Goal: Information Seeking & Learning: Check status

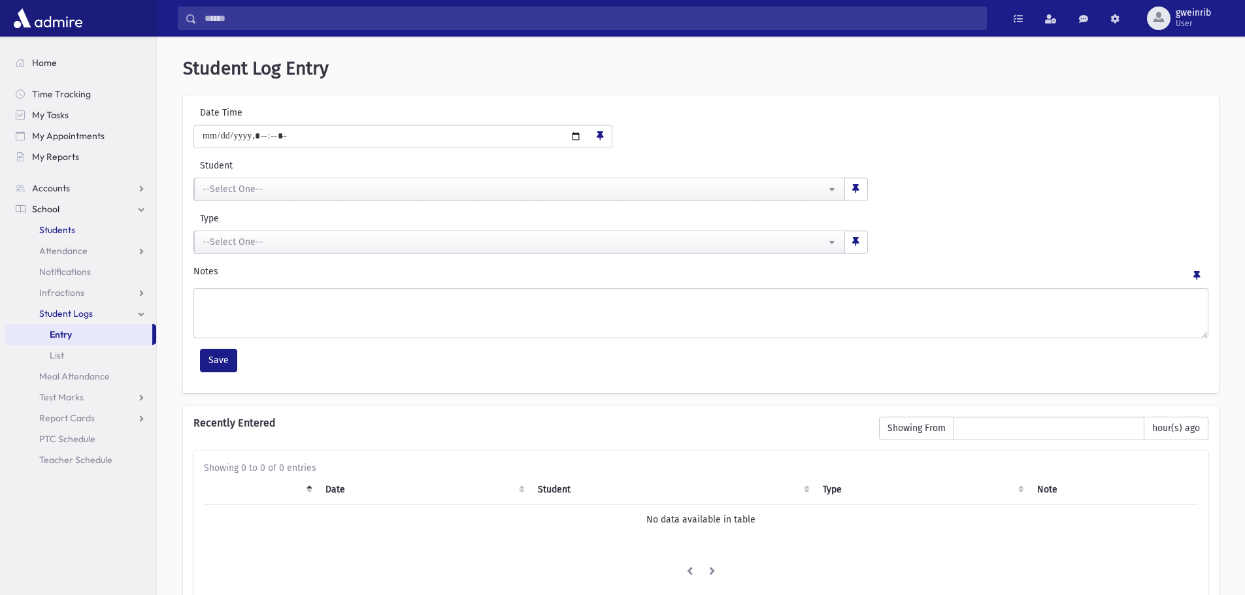
click at [51, 223] on link "Students" at bounding box center [80, 230] width 151 height 21
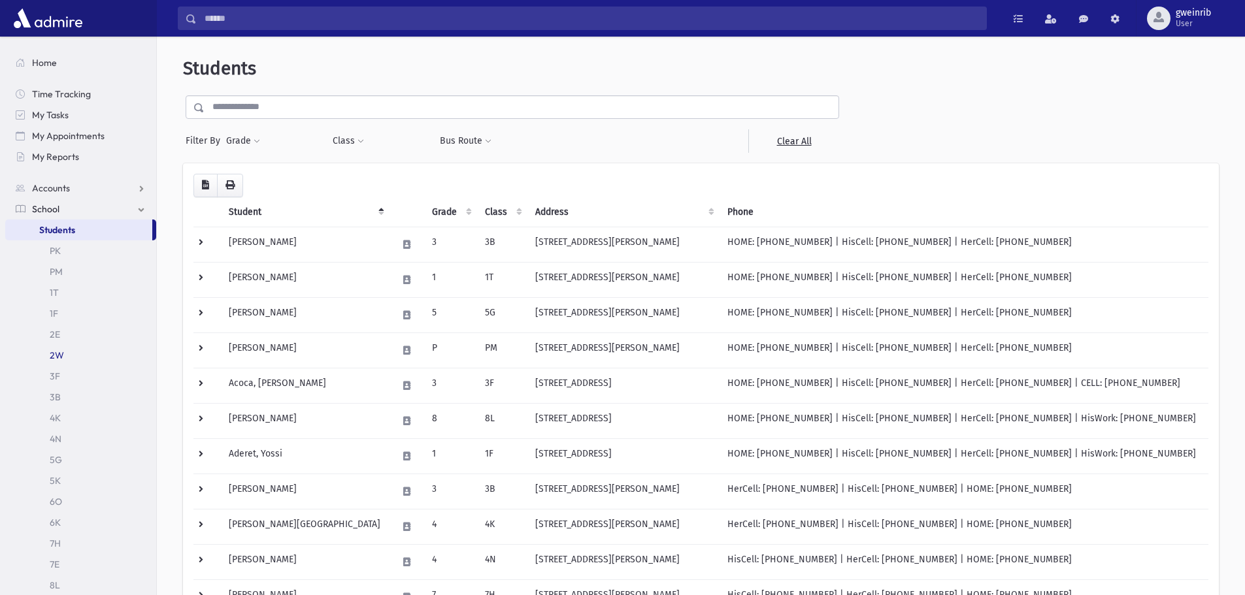
click at [50, 359] on link "2W" at bounding box center [80, 355] width 151 height 21
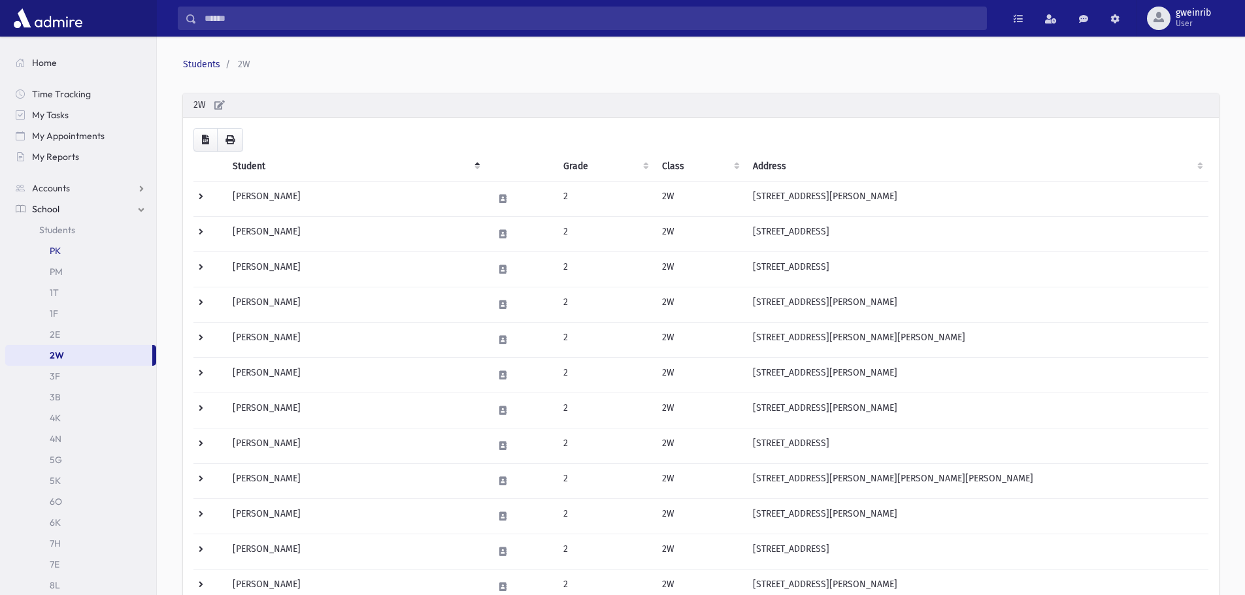
click at [58, 248] on link "PK" at bounding box center [80, 250] width 151 height 21
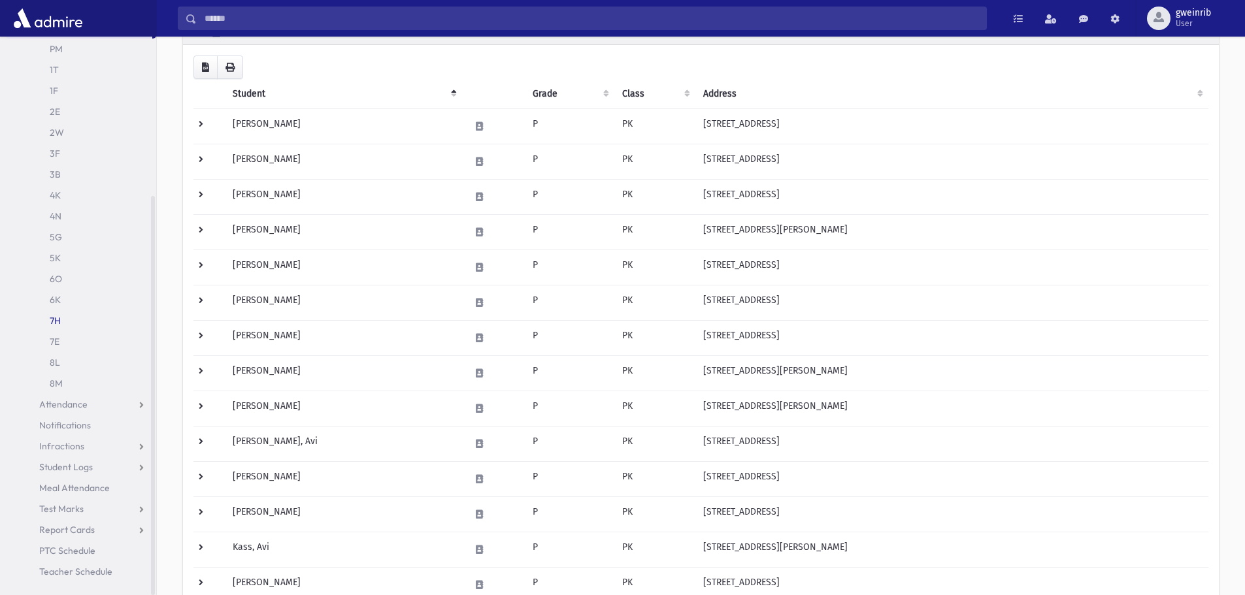
scroll to position [131, 0]
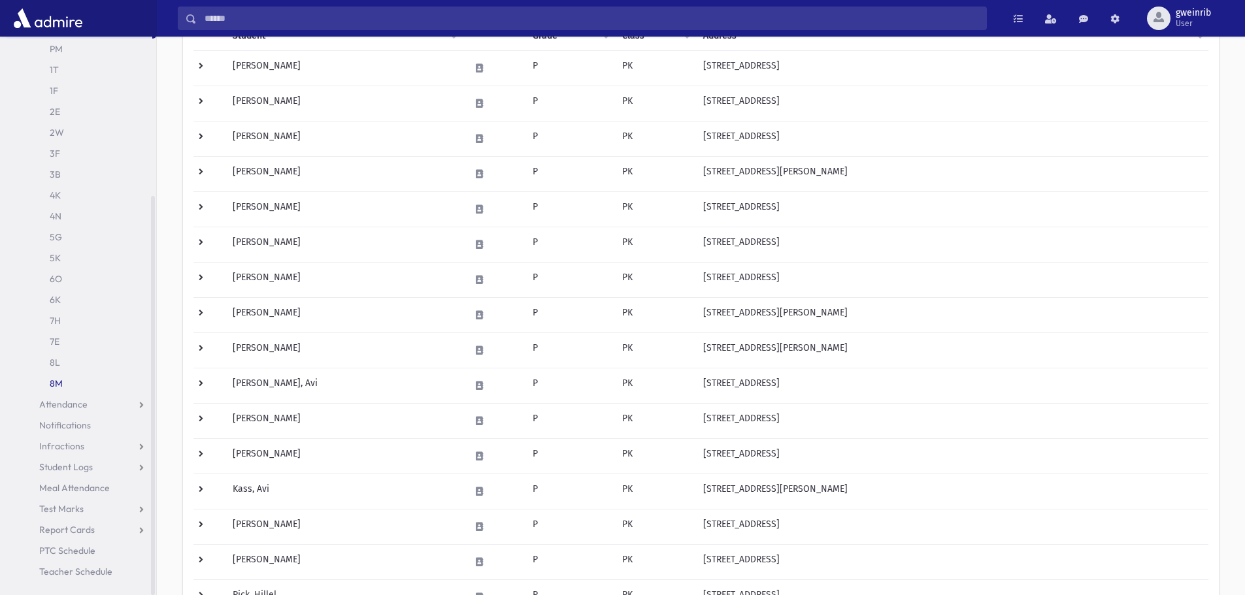
click at [56, 380] on link "8M" at bounding box center [80, 383] width 151 height 21
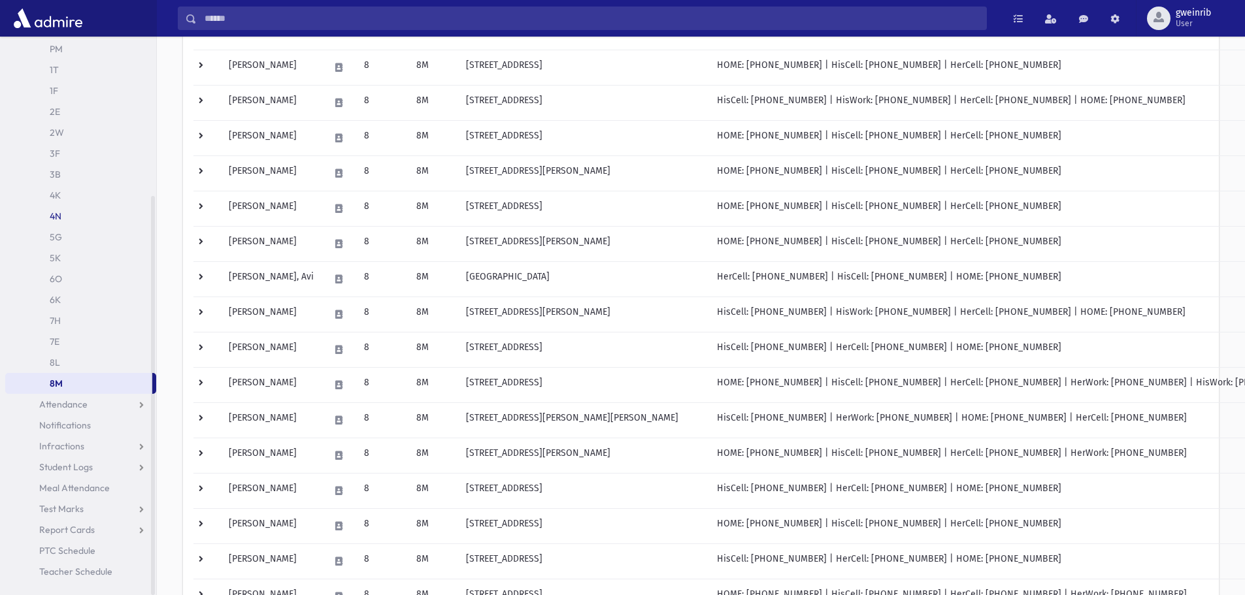
scroll to position [196, 0]
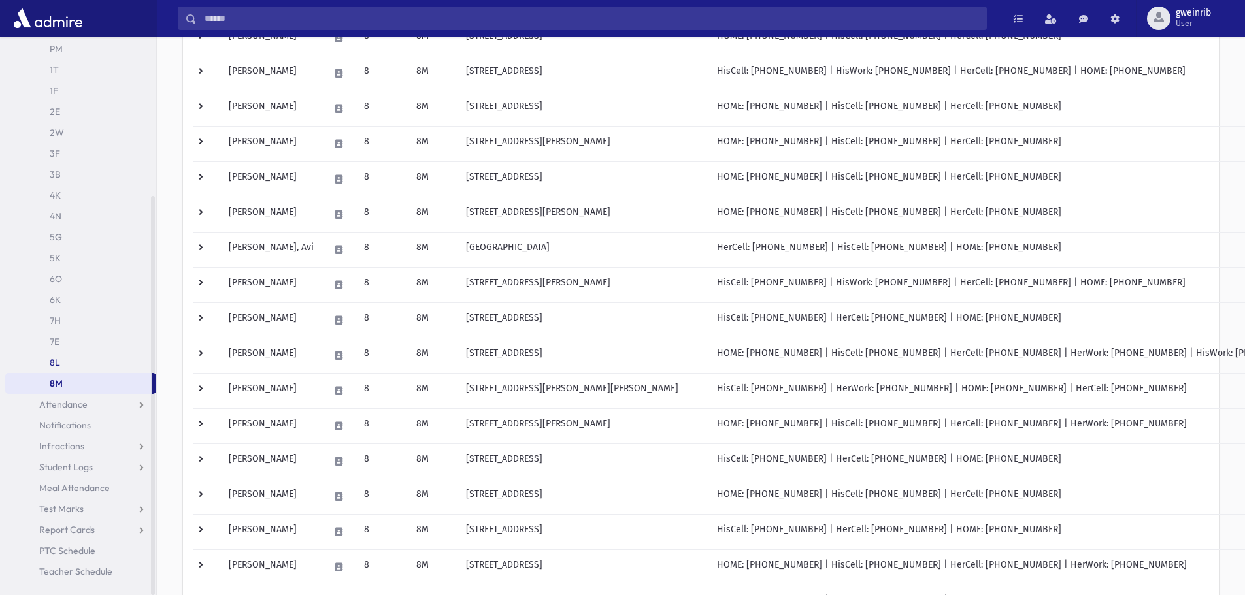
click at [52, 357] on link "8L" at bounding box center [80, 362] width 151 height 21
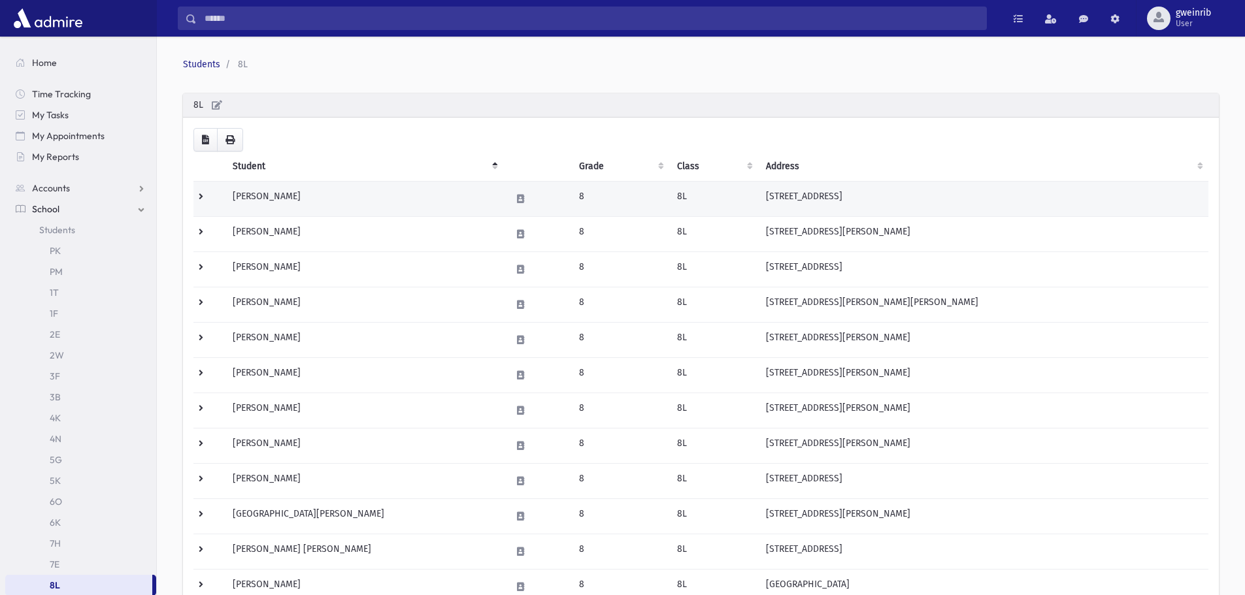
click at [268, 188] on td "[PERSON_NAME]" at bounding box center [364, 199] width 278 height 35
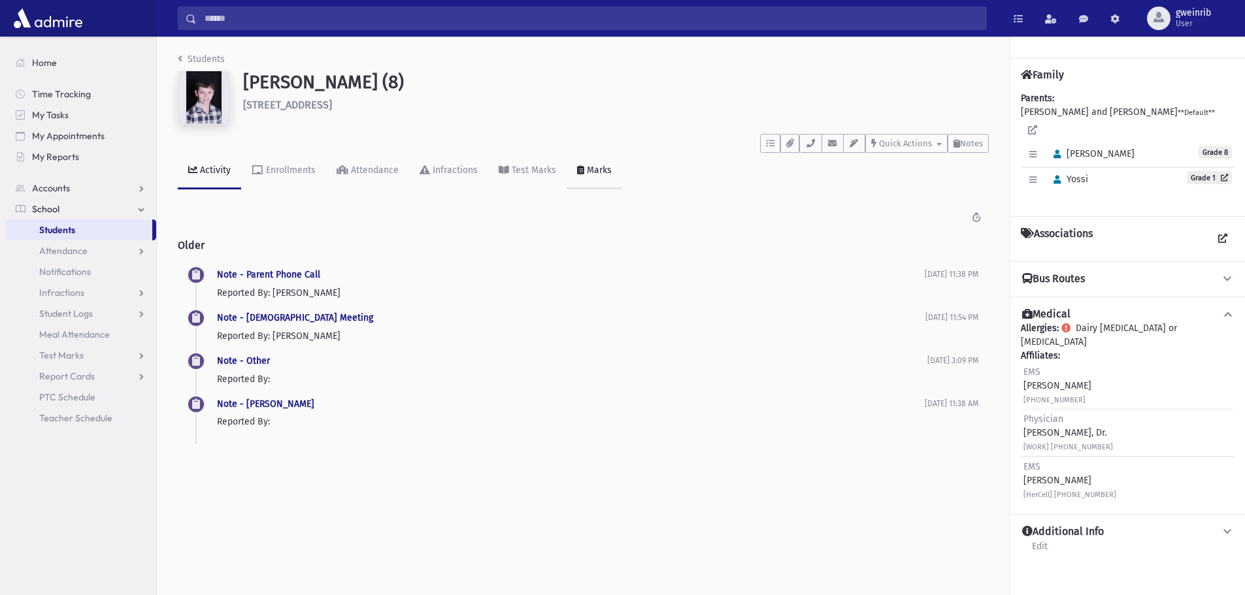
click at [595, 168] on div "Marks" at bounding box center [597, 170] width 27 height 11
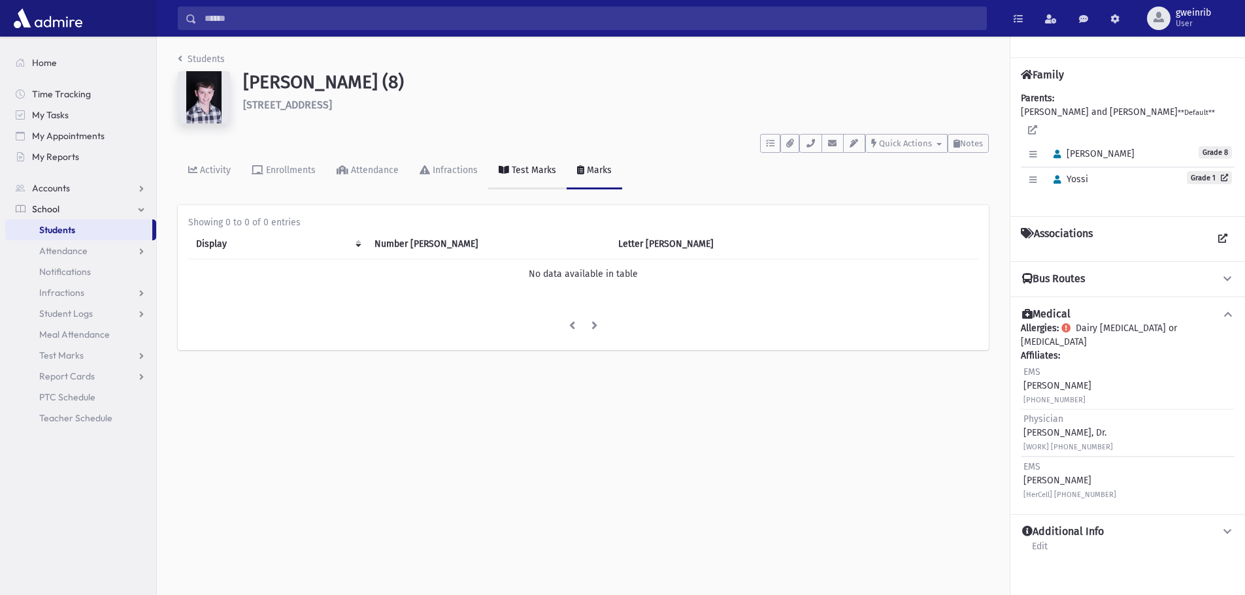
click at [542, 168] on div "Test Marks" at bounding box center [532, 170] width 47 height 11
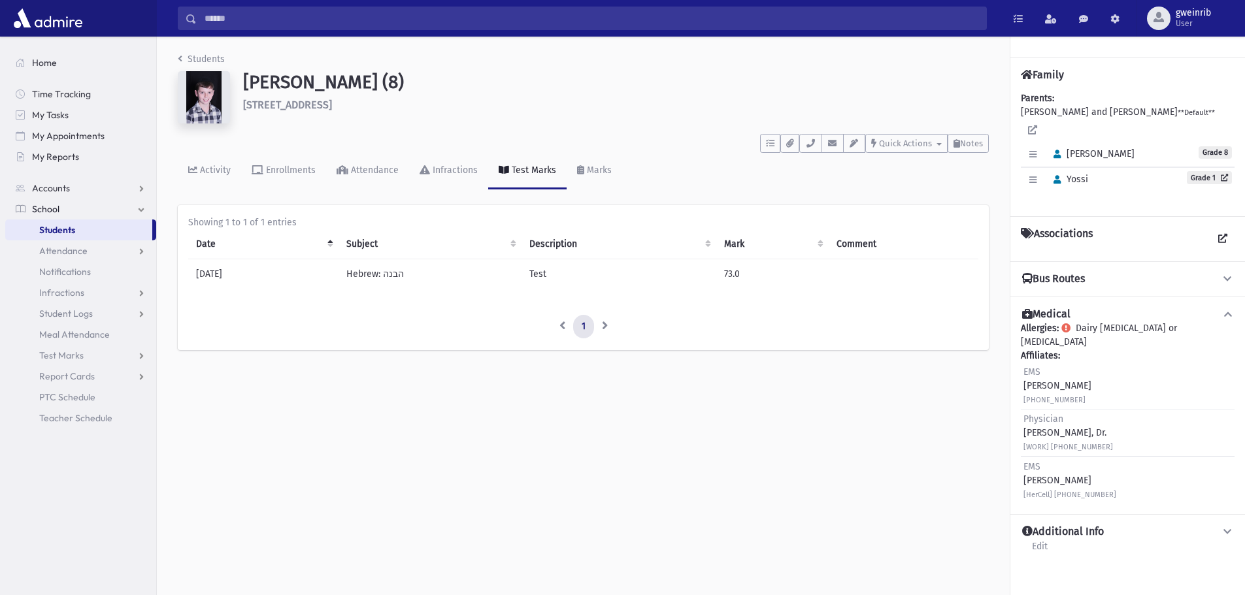
click at [76, 225] on link "Students" at bounding box center [78, 230] width 147 height 21
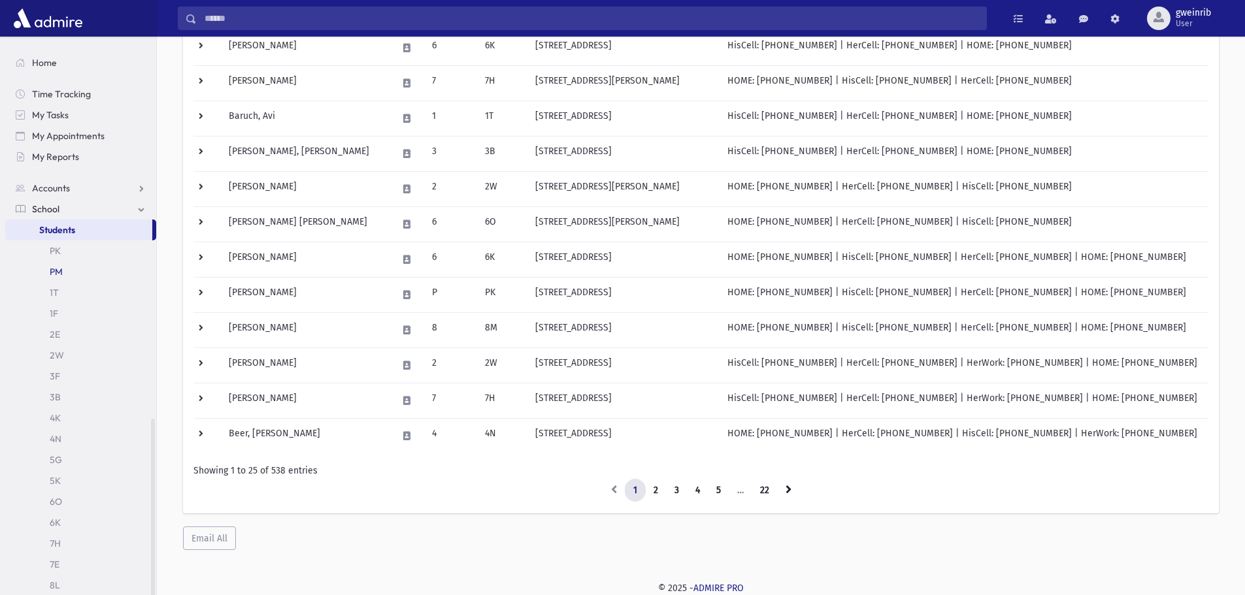
scroll to position [223, 0]
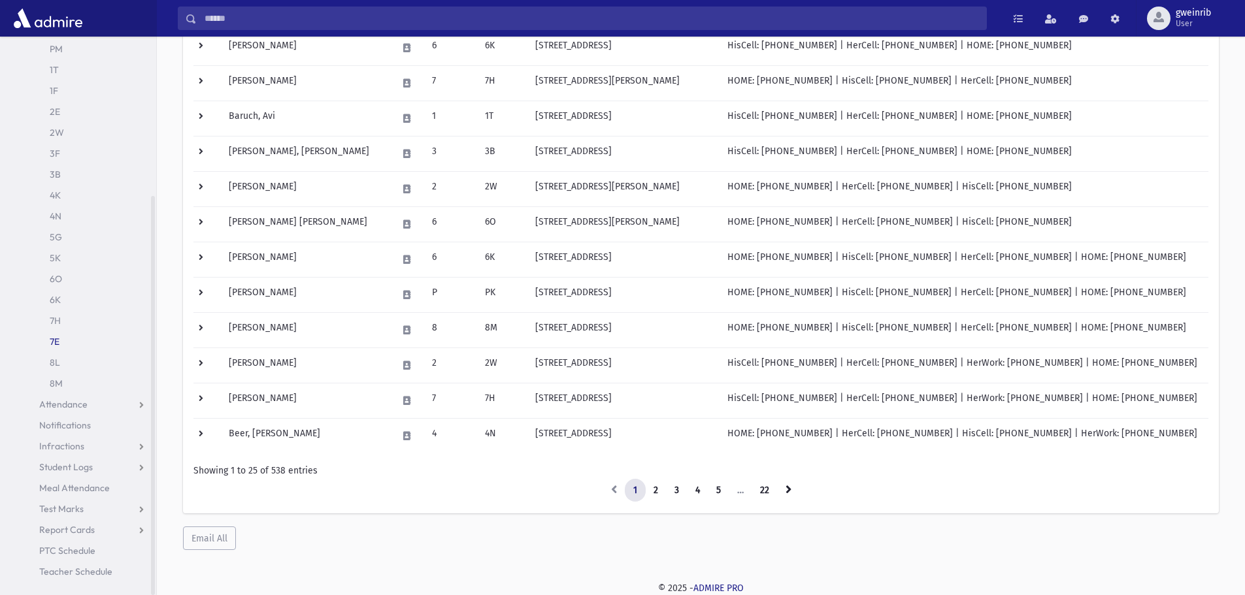
click at [81, 342] on link "7E" at bounding box center [80, 341] width 151 height 21
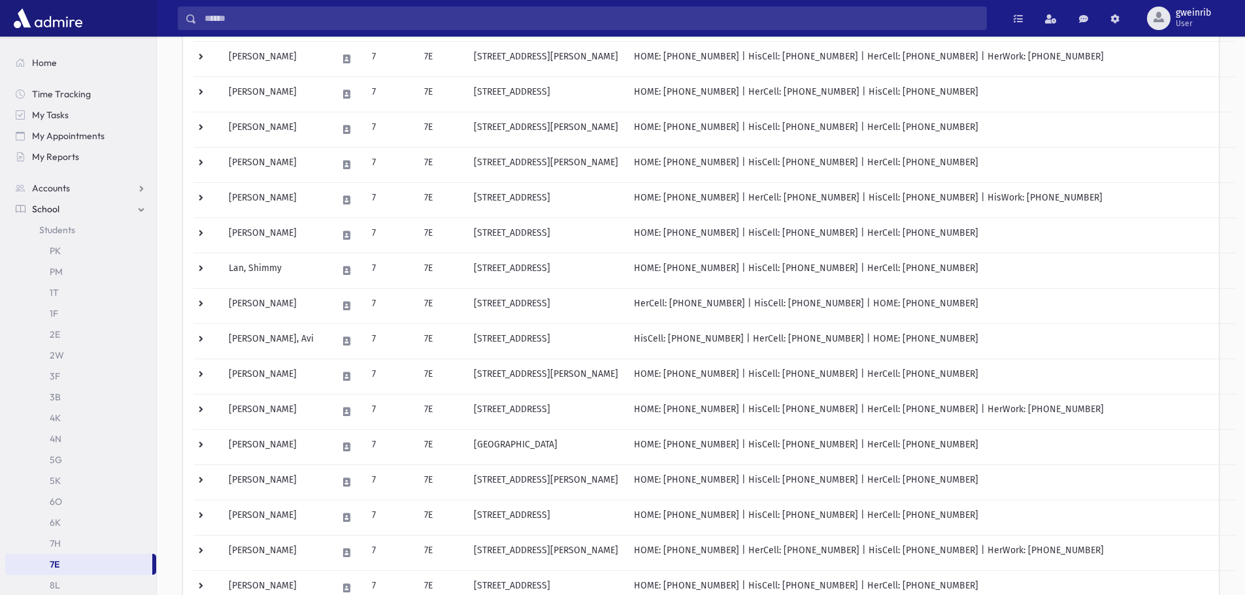
scroll to position [610, 0]
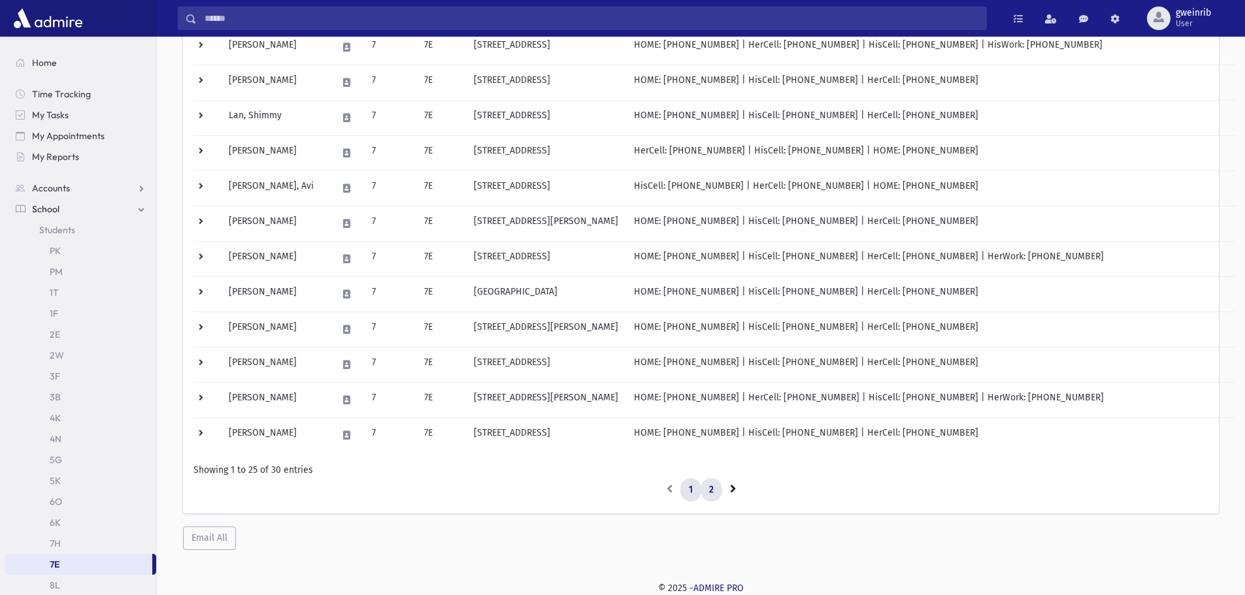
click at [711, 491] on link "2" at bounding box center [711, 490] width 22 height 24
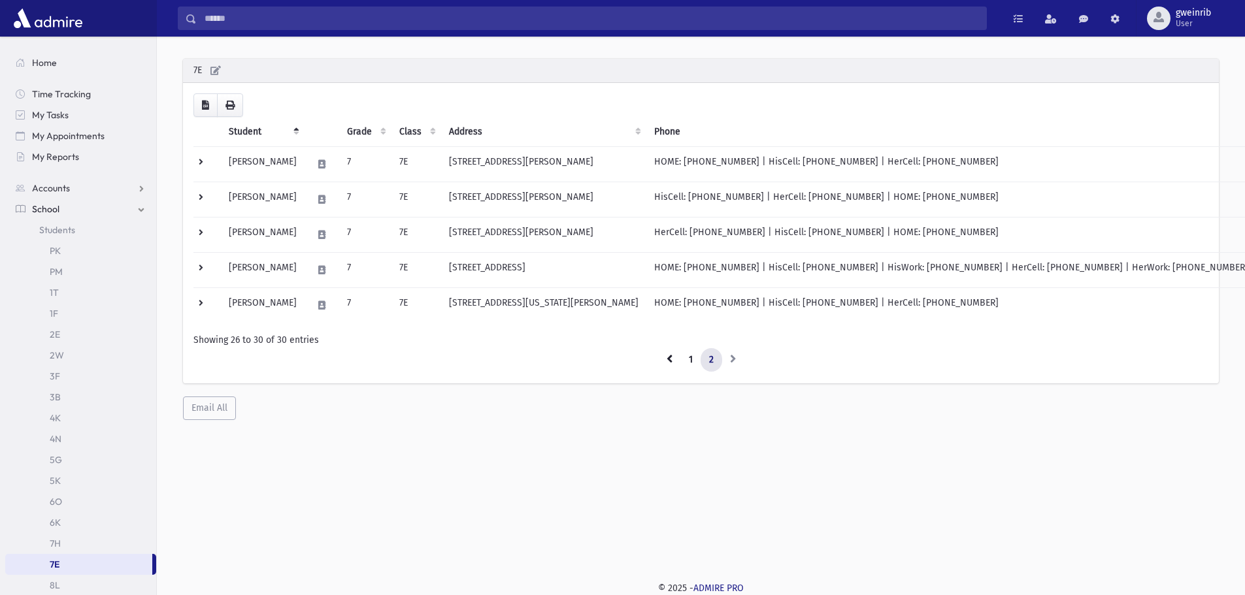
scroll to position [35, 0]
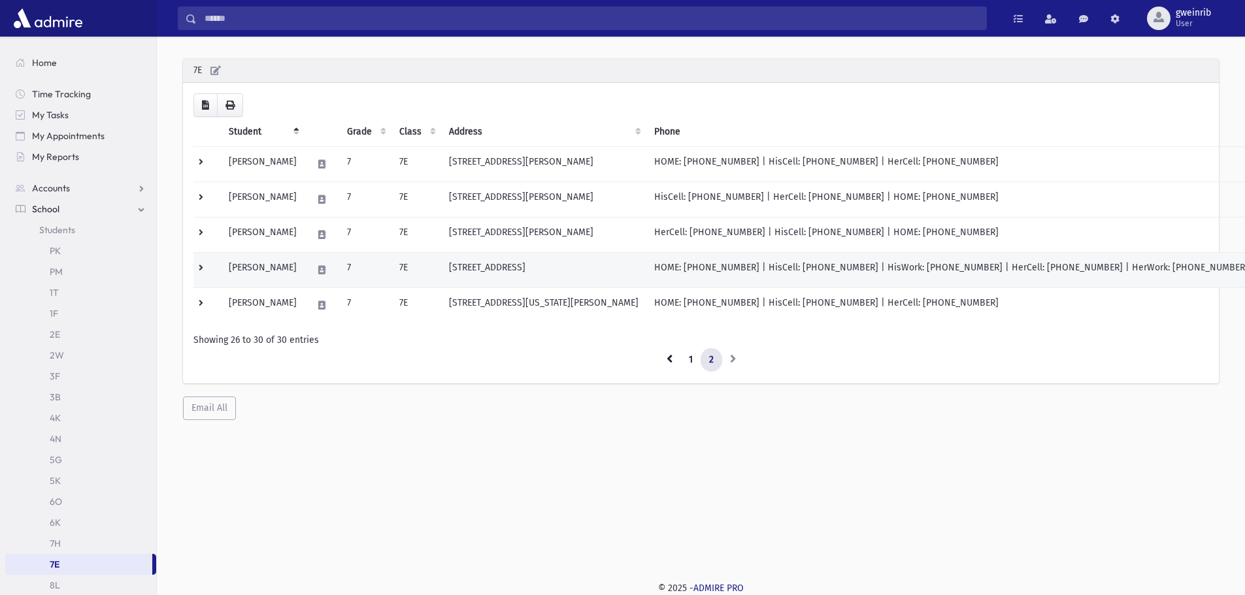
click at [439, 271] on td "7E" at bounding box center [416, 270] width 50 height 35
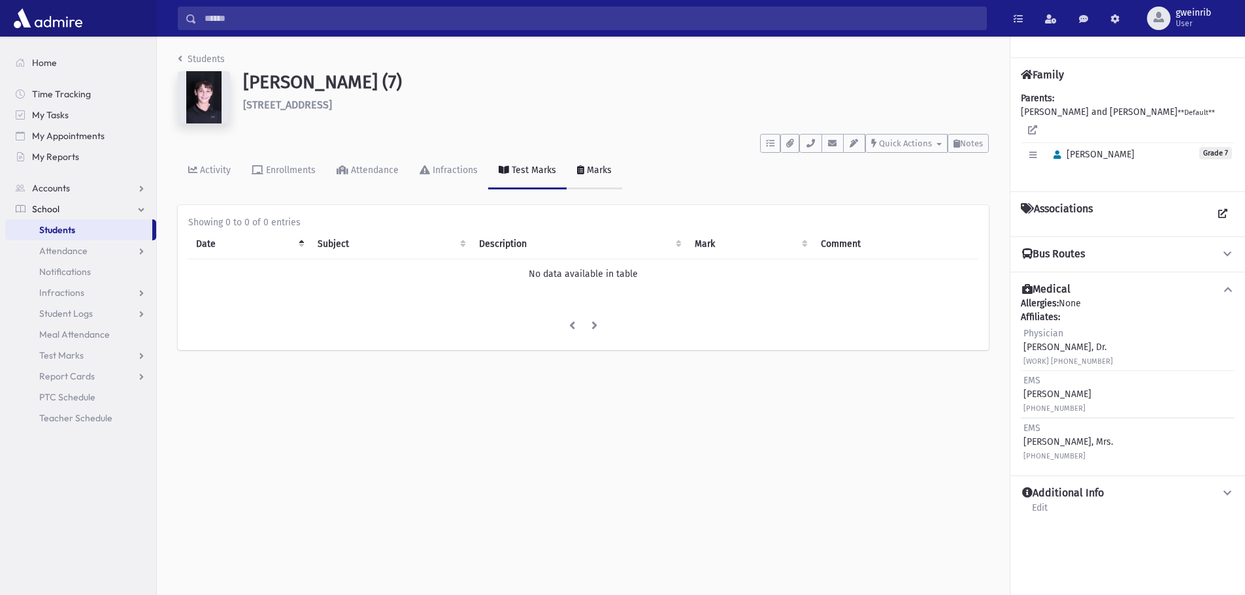
click at [577, 169] on icon at bounding box center [580, 169] width 7 height 9
click at [531, 175] on div "Test Marks" at bounding box center [532, 170] width 47 height 11
